Goal: Information Seeking & Learning: Check status

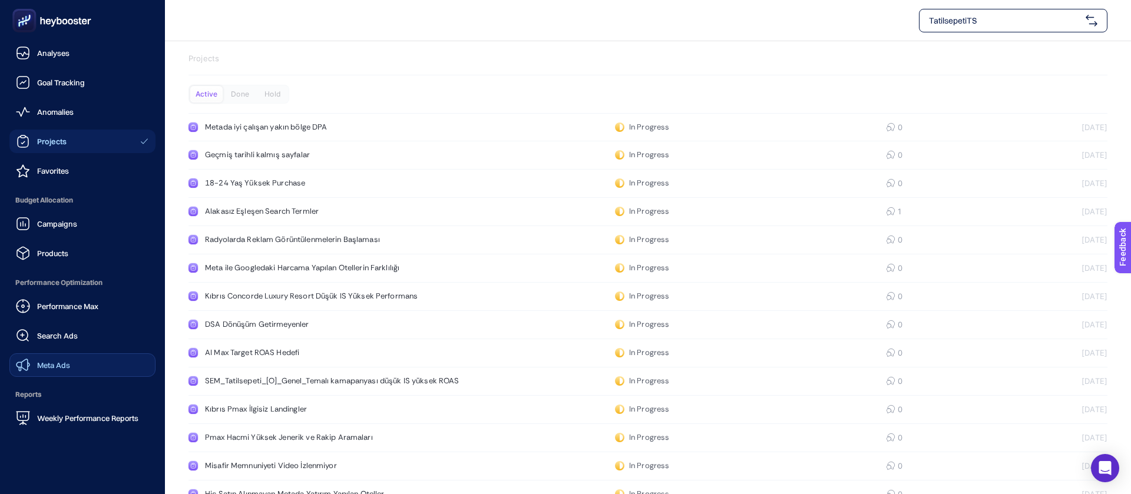
click at [74, 354] on link "Meta Ads" at bounding box center [82, 366] width 146 height 24
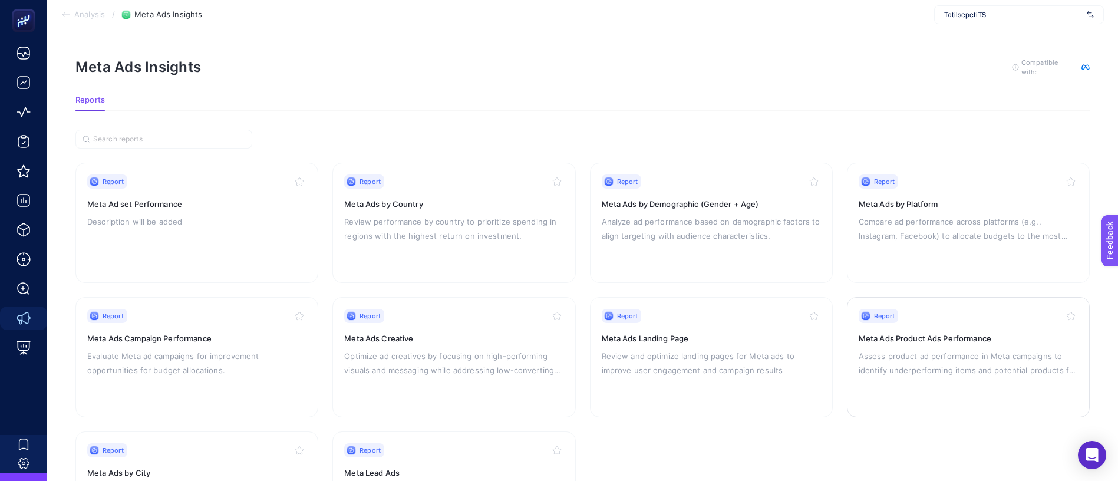
click at [983, 349] on p "Assess product ad performance in Meta campaigns to identify underperforming ite…" at bounding box center [967, 363] width 219 height 28
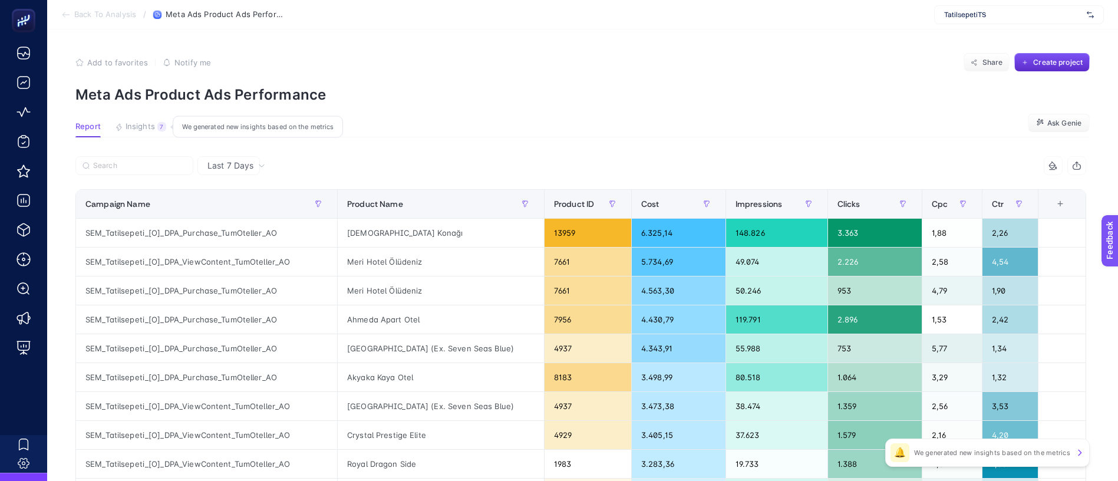
click at [138, 122] on span "Insights" at bounding box center [140, 126] width 29 height 9
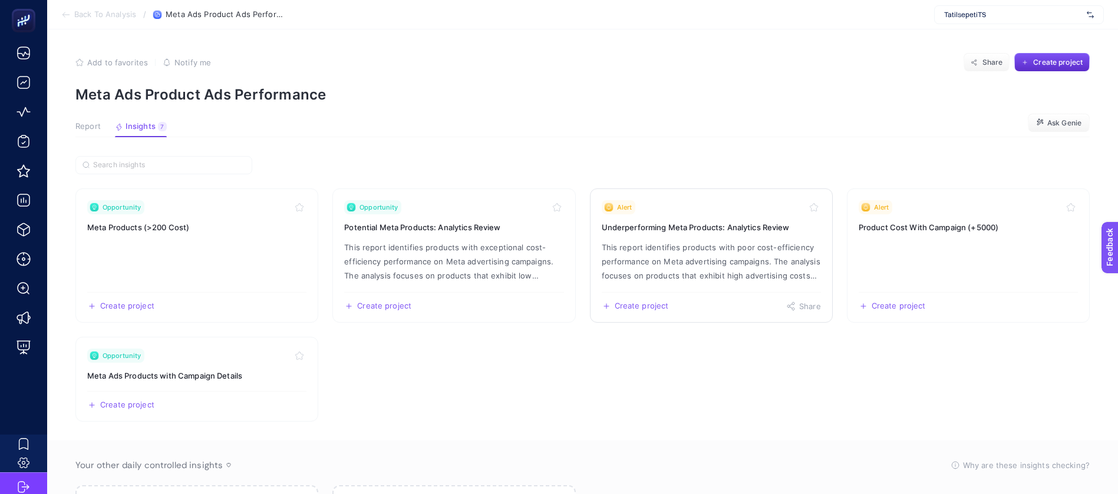
click at [693, 196] on link "Alert Underperforming Meta Products: Analytics Review This report identifies pr…" at bounding box center [711, 256] width 243 height 134
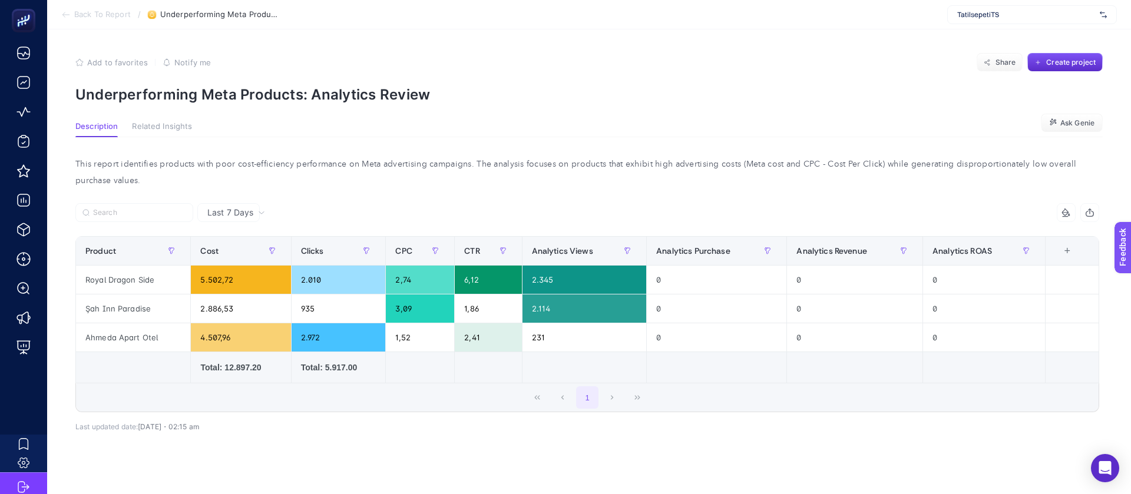
click at [242, 209] on div "Last 7 Days" at bounding box center [236, 213] width 67 height 8
click at [240, 260] on li "Last 30 Days" at bounding box center [228, 276] width 55 height 33
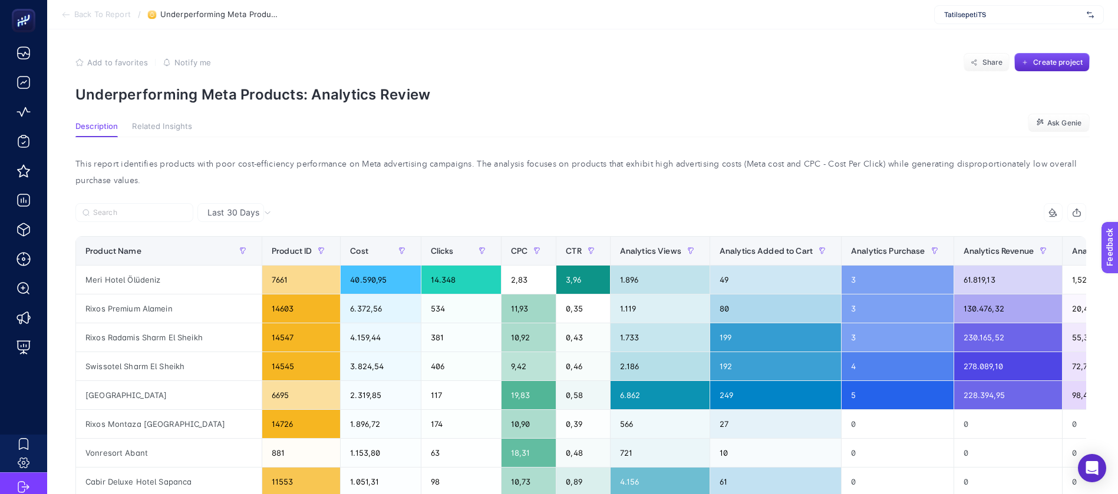
click at [229, 207] on span "Last 30 Days" at bounding box center [233, 213] width 52 height 12
click at [222, 248] on li "Last 7 Days" at bounding box center [231, 264] width 60 height 33
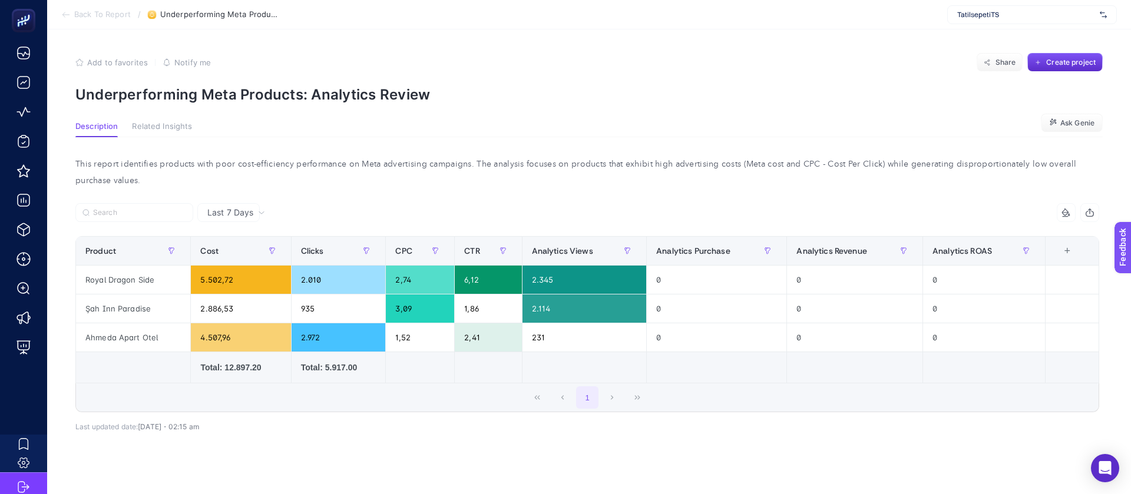
click at [232, 207] on span "Last 7 Days" at bounding box center [230, 213] width 46 height 12
click at [235, 260] on li "Last 30 Days" at bounding box center [228, 276] width 55 height 33
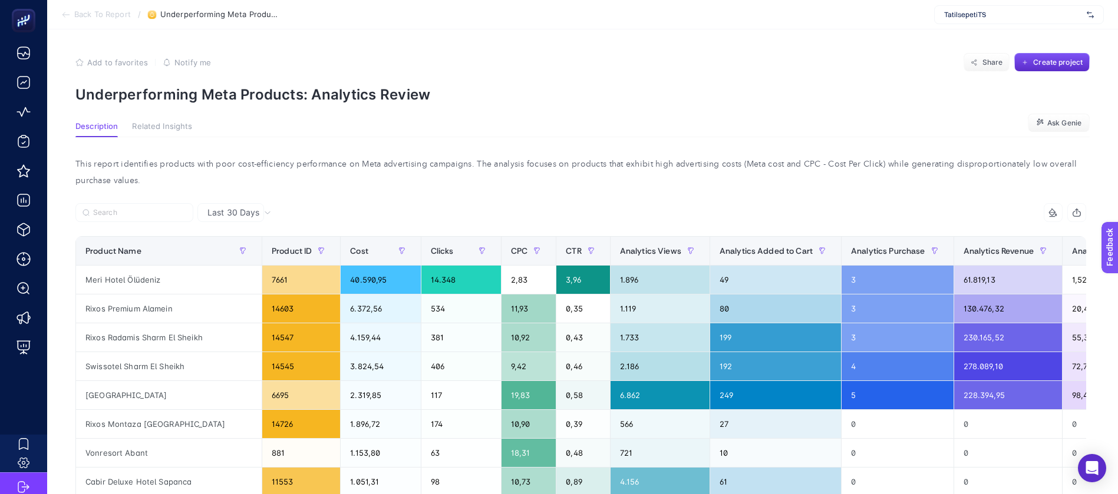
click at [231, 207] on span "Last 30 Days" at bounding box center [233, 213] width 52 height 12
click at [229, 248] on li "Last 7 Days" at bounding box center [231, 264] width 60 height 33
